Goal: Navigation & Orientation: Find specific page/section

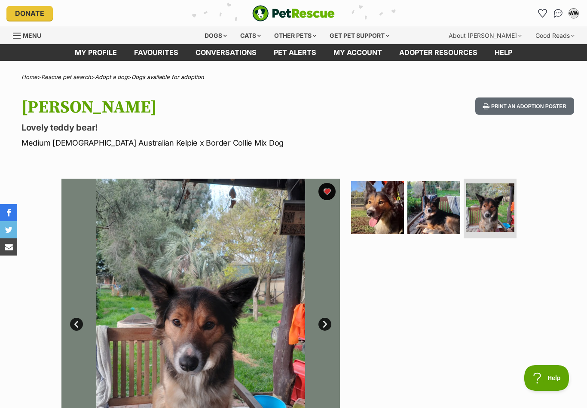
click at [92, 54] on link "My profile" at bounding box center [95, 52] width 59 height 17
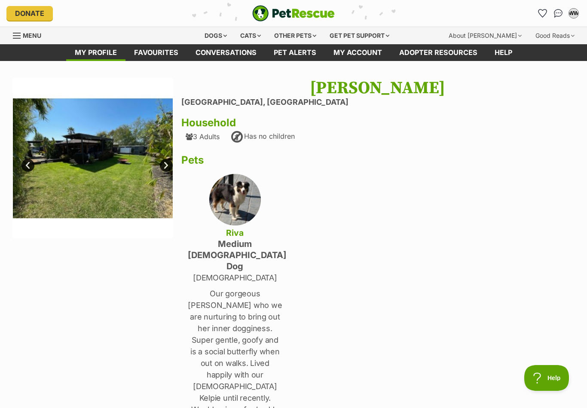
click at [167, 163] on link "Next" at bounding box center [166, 165] width 13 height 13
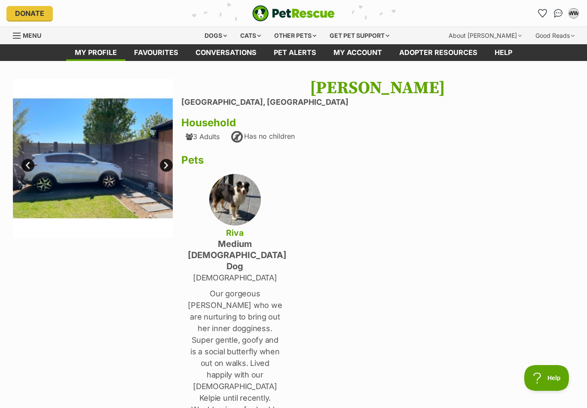
click at [164, 165] on link "Next" at bounding box center [166, 165] width 13 height 13
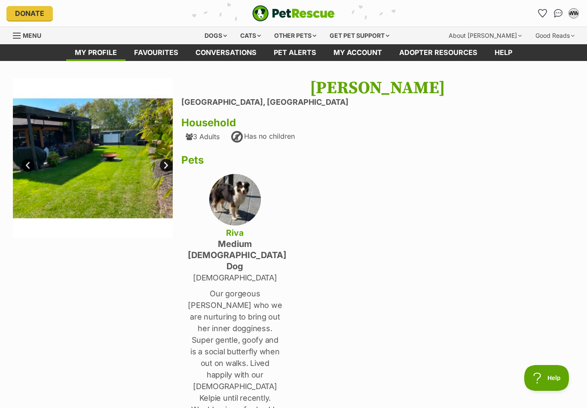
click at [157, 165] on img at bounding box center [93, 158] width 160 height 160
click at [165, 164] on link "Next" at bounding box center [166, 165] width 13 height 13
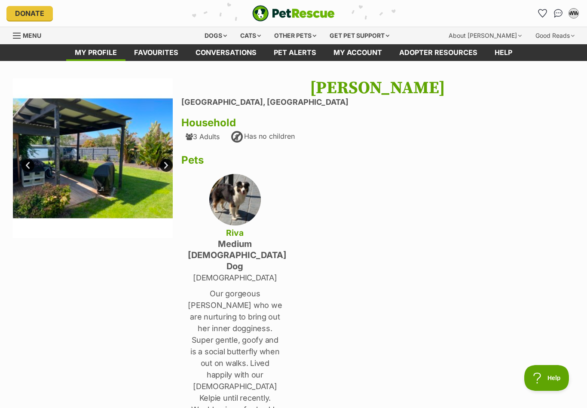
click at [160, 168] on img at bounding box center [93, 158] width 160 height 160
click at [166, 165] on link "Next" at bounding box center [166, 165] width 13 height 13
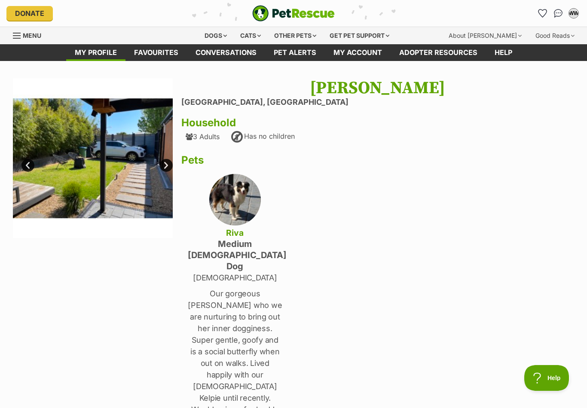
click at [154, 48] on link "Favourites" at bounding box center [155, 52] width 61 height 17
